Goal: Navigation & Orientation: Find specific page/section

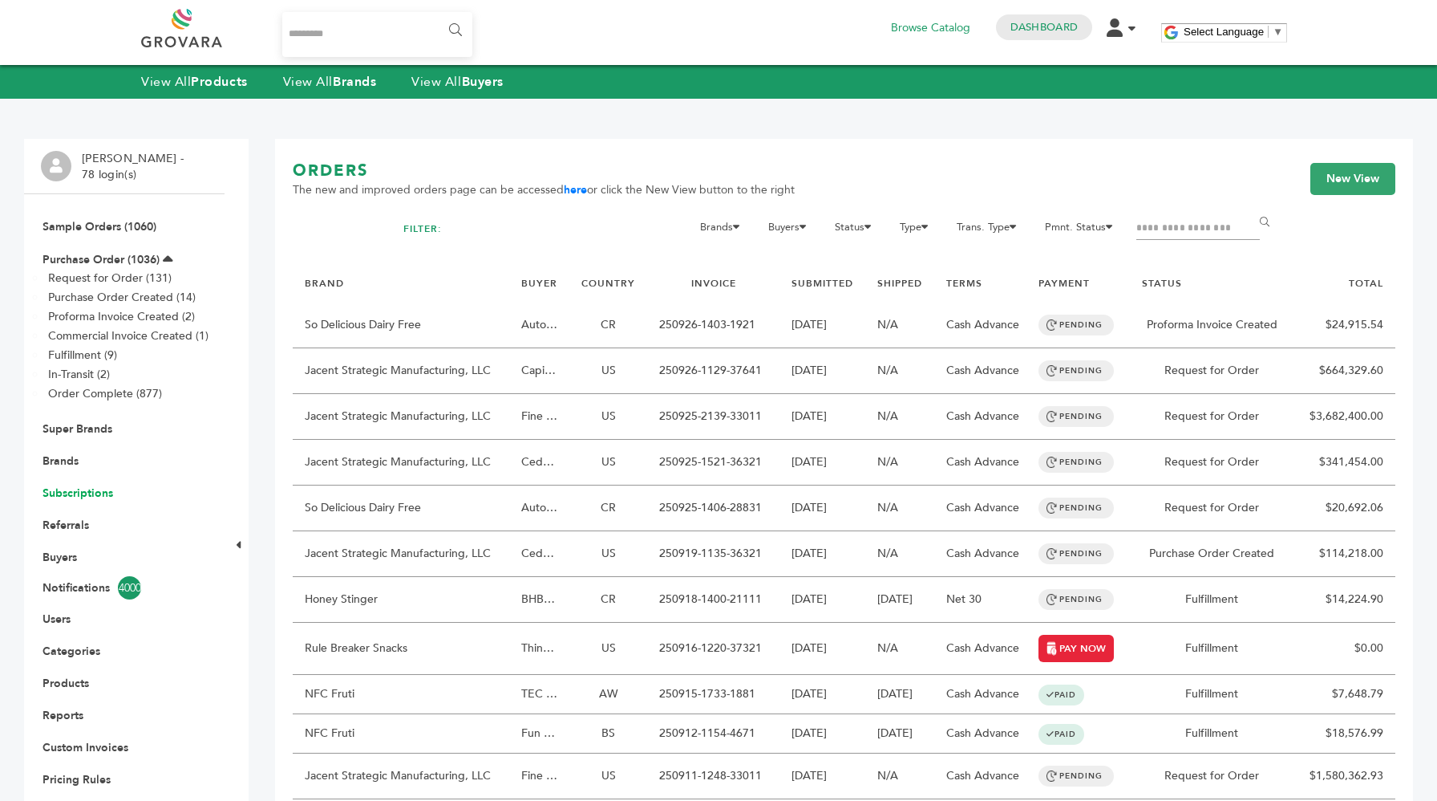
click at [81, 494] on link "Subscriptions" at bounding box center [78, 492] width 71 height 15
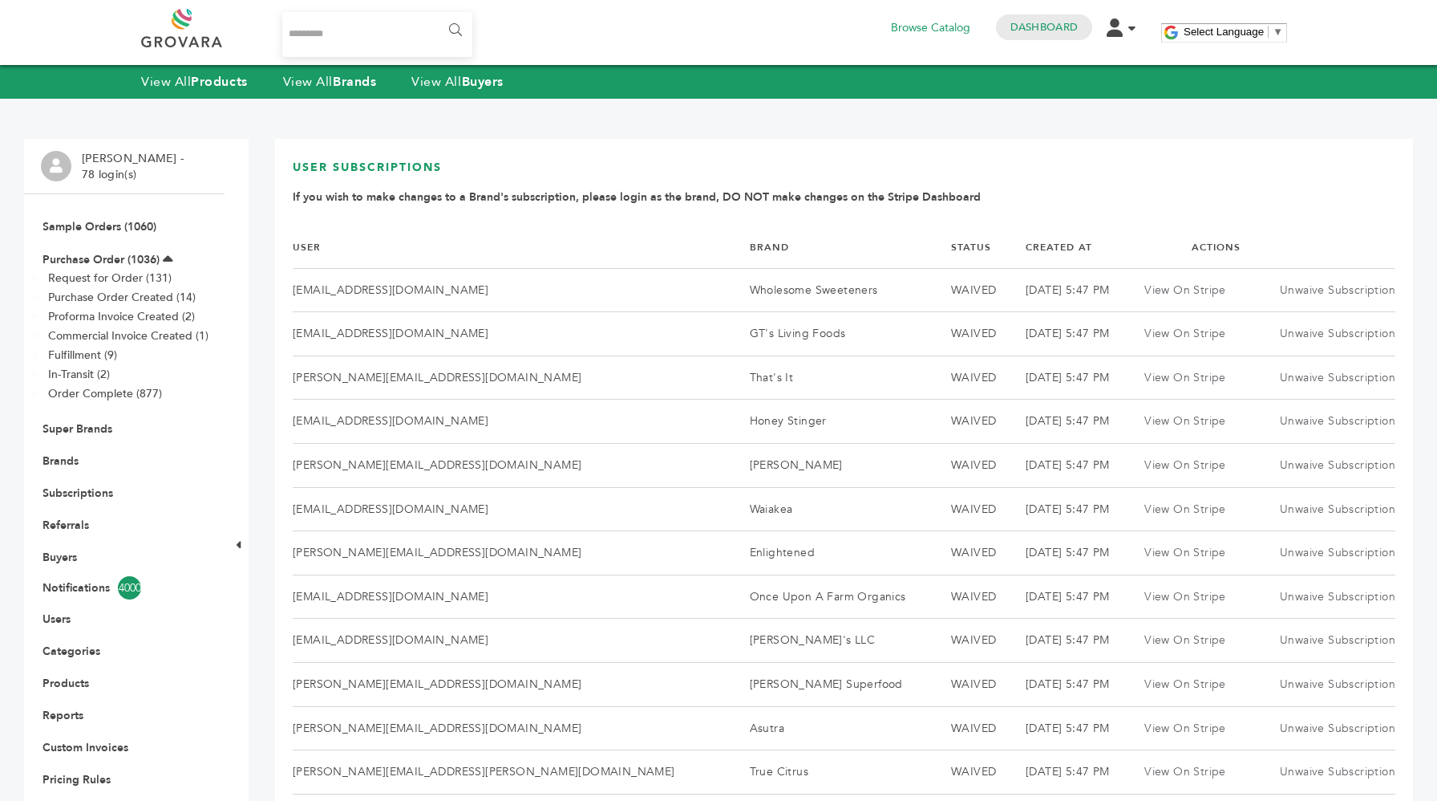
click at [931, 244] on th "Status" at bounding box center [968, 247] width 75 height 41
click at [951, 245] on link "Status" at bounding box center [971, 247] width 40 height 13
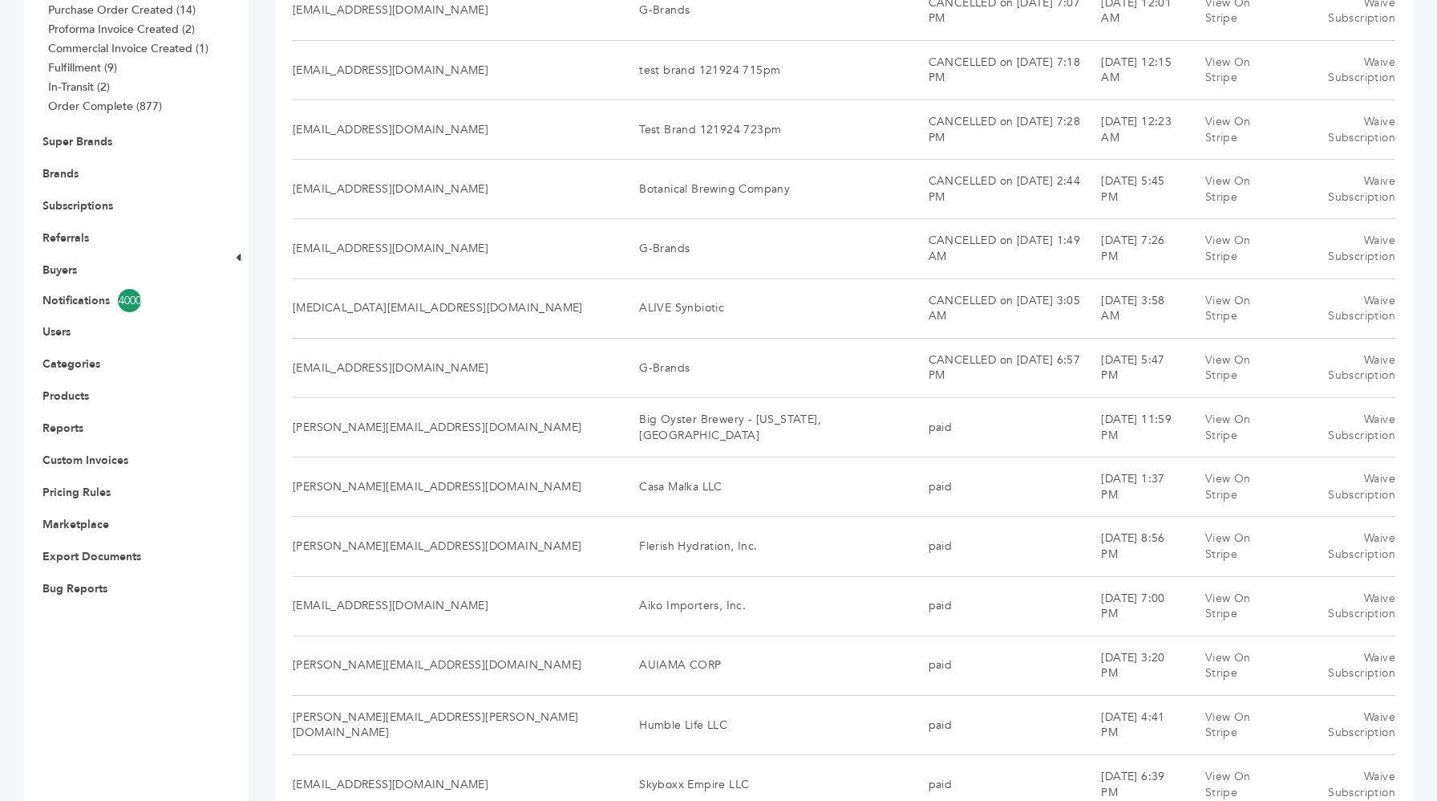
scroll to position [414, 0]
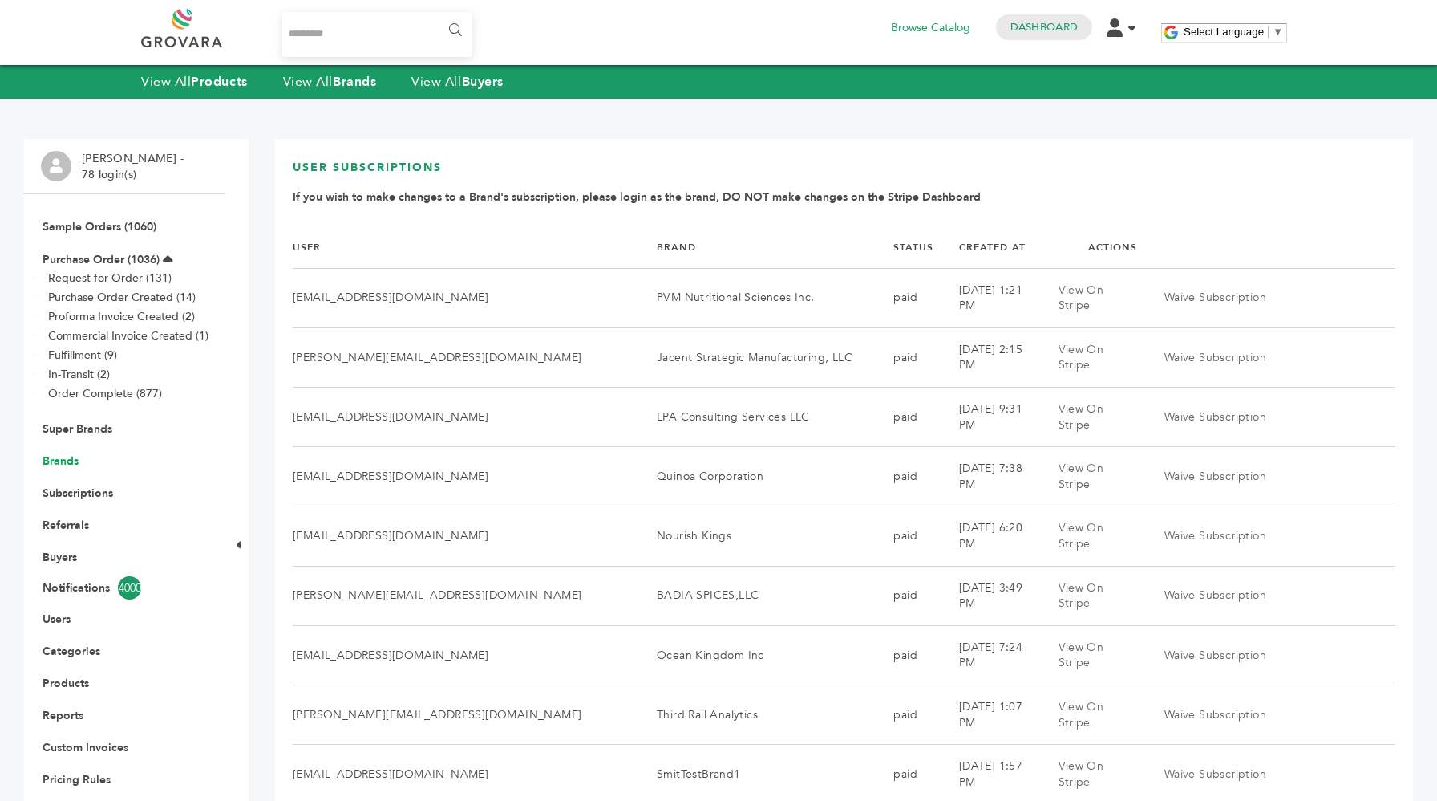
click at [68, 457] on link "Brands" at bounding box center [61, 460] width 36 height 15
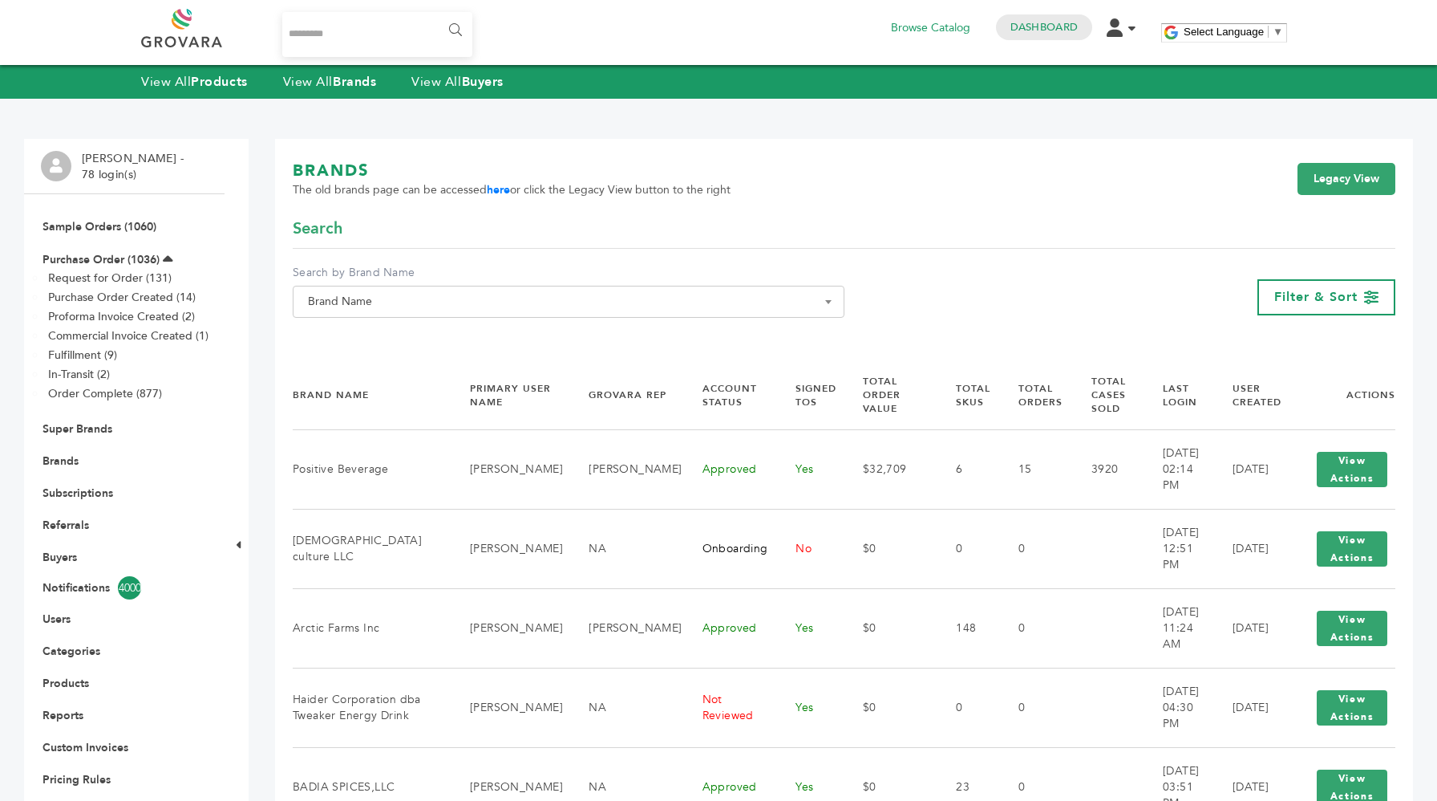
click at [589, 298] on span "Brand Name" at bounding box center [569, 301] width 534 height 22
click at [523, 355] on li "Please enter 2 or more characters" at bounding box center [569, 357] width 550 height 27
click at [523, 344] on span at bounding box center [569, 331] width 550 height 26
click at [505, 334] on input "Search" at bounding box center [569, 331] width 544 height 20
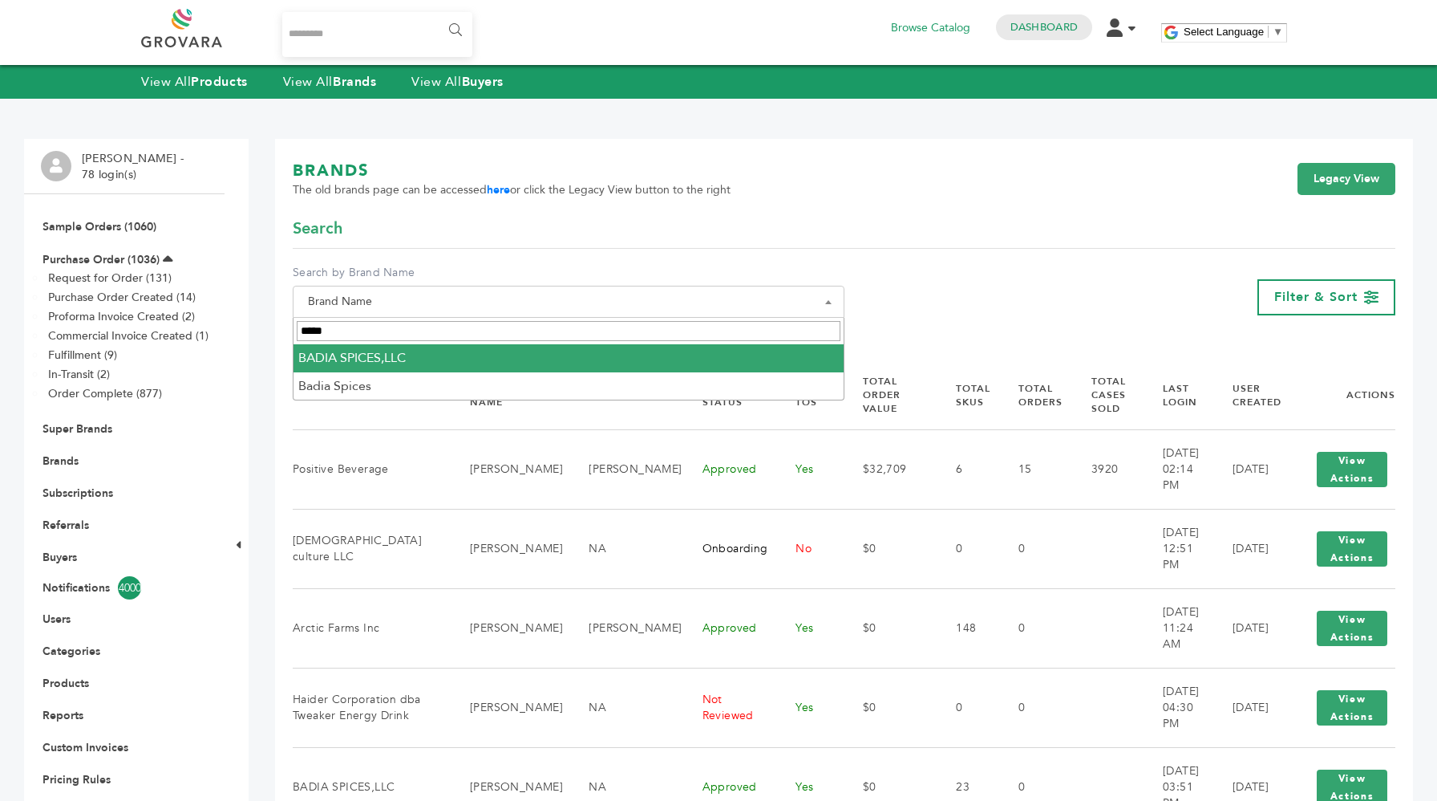
type input "*****"
select select "**********"
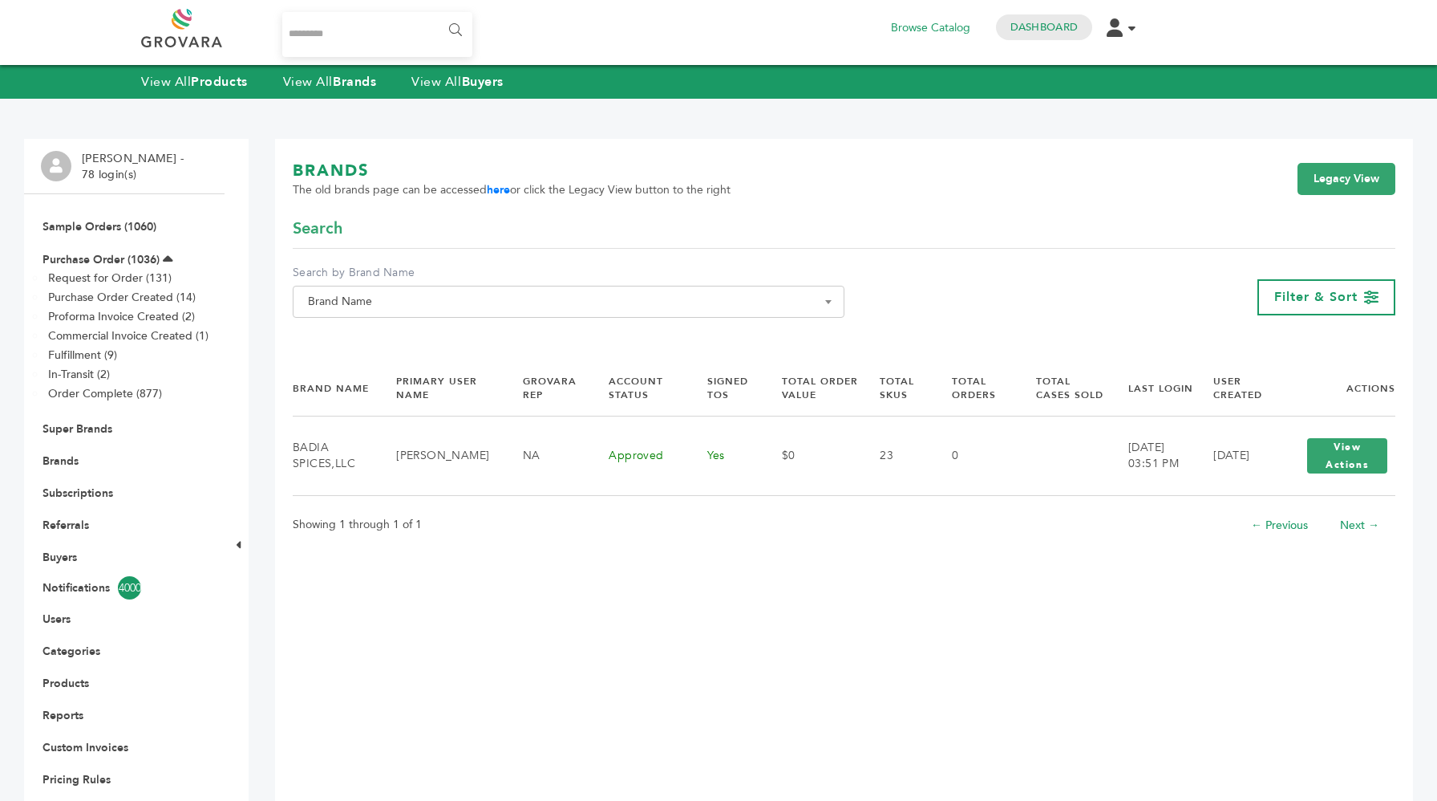
click at [731, 373] on th "Signed TOS" at bounding box center [724, 388] width 75 height 55
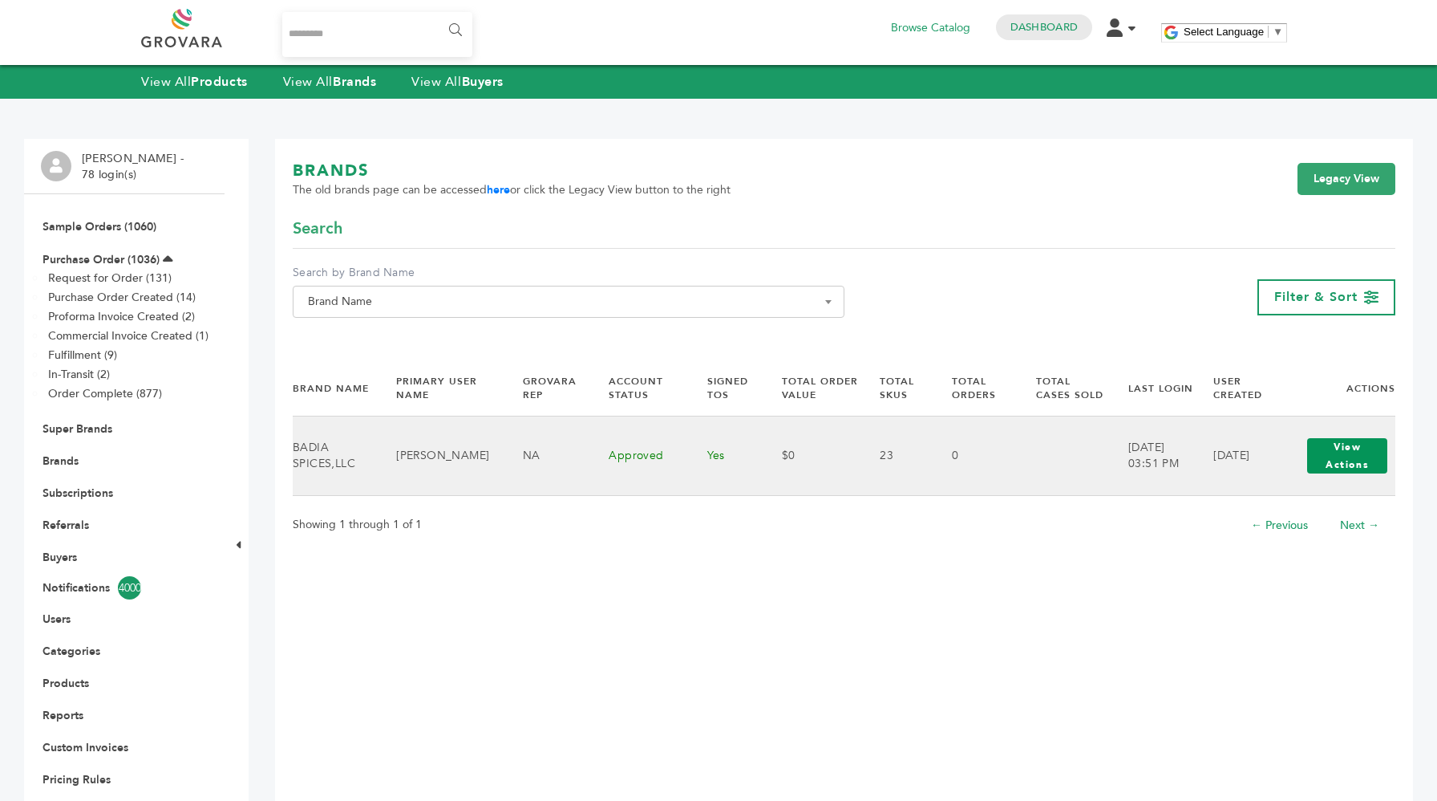
click at [1351, 468] on button "View Actions" at bounding box center [1347, 455] width 80 height 35
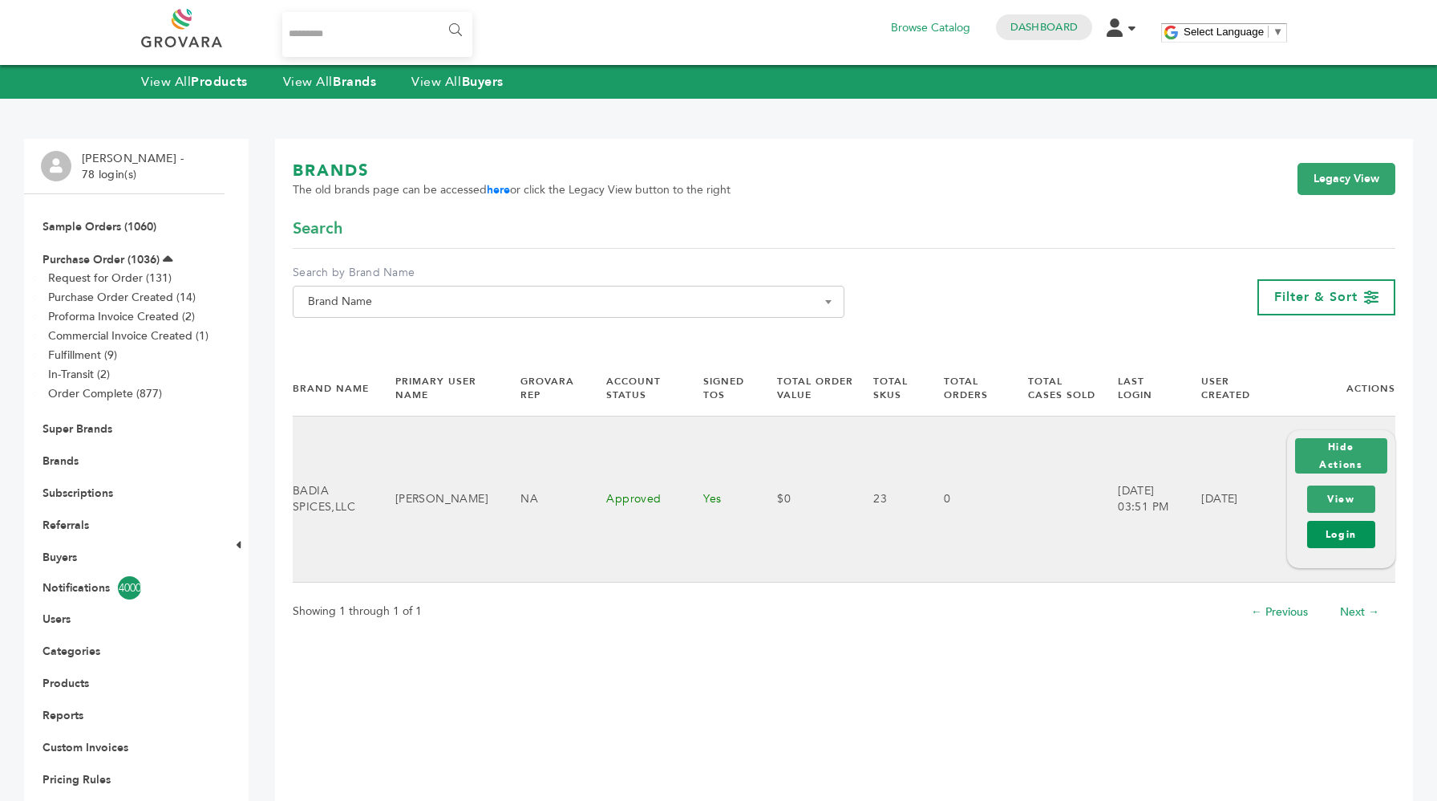
click at [1351, 541] on link "Login" at bounding box center [1341, 534] width 68 height 27
